Goal: Find contact information: Find contact information

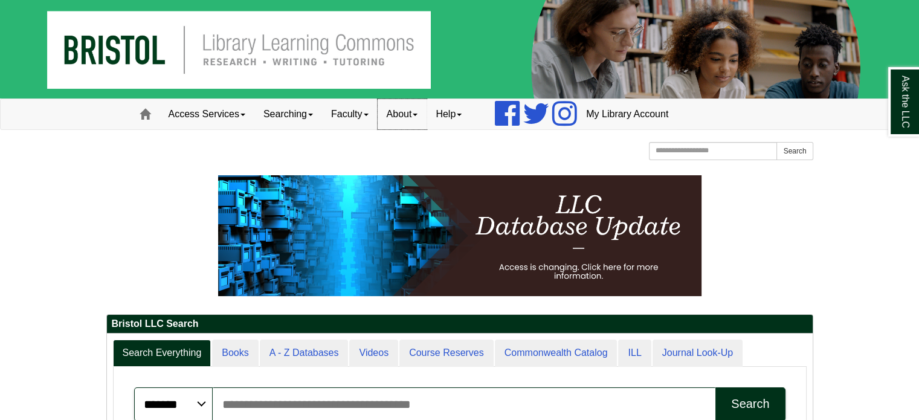
click at [389, 113] on link "About" at bounding box center [403, 114] width 50 height 30
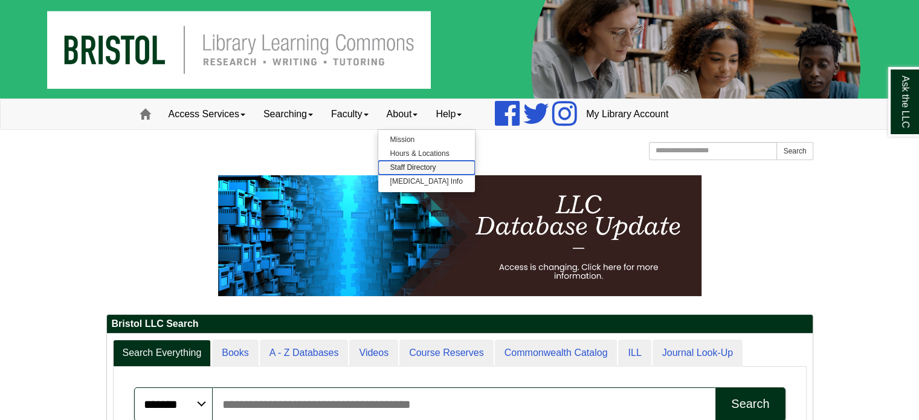
click at [407, 164] on link "Staff Directory" at bounding box center [426, 168] width 97 height 14
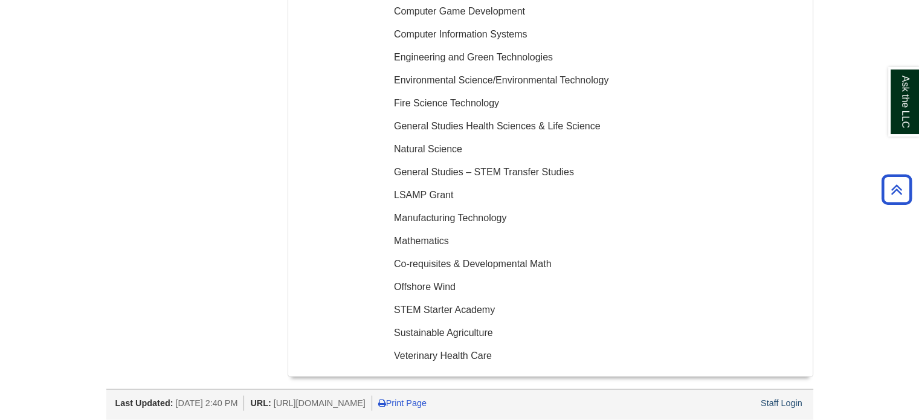
scroll to position [2756, 0]
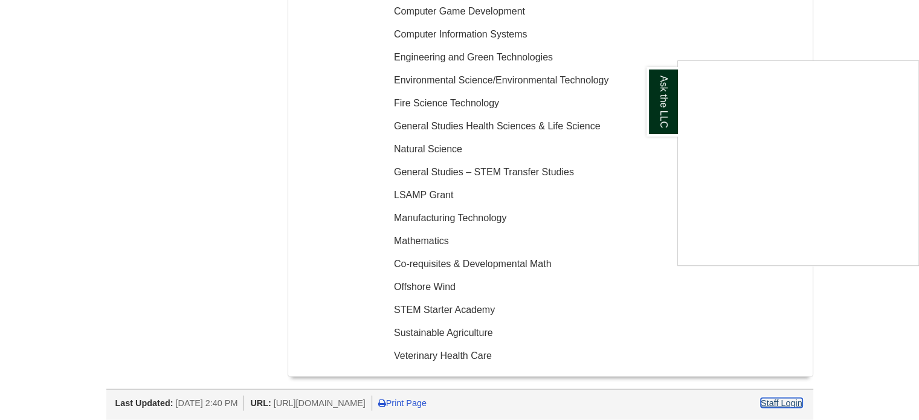
click at [658, 92] on link "Ask the LLC" at bounding box center [662, 101] width 31 height 69
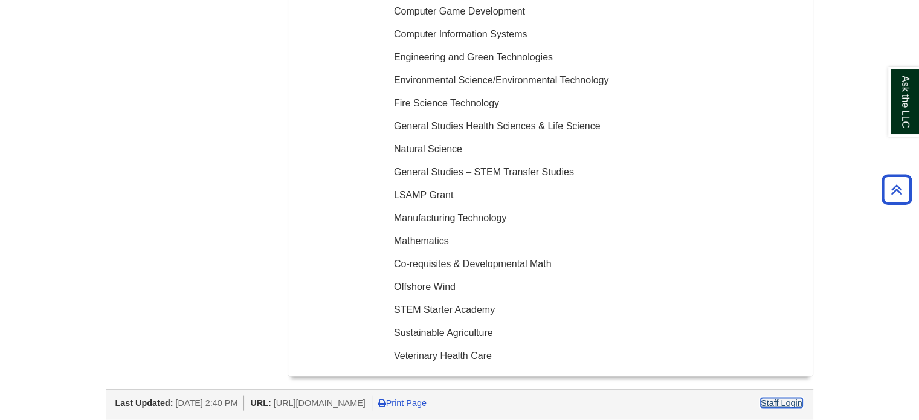
click at [773, 404] on link "Staff Login" at bounding box center [782, 403] width 42 height 10
